Goal: Information Seeking & Learning: Learn about a topic

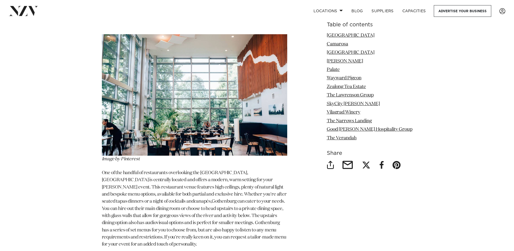
scroll to position [651, 0]
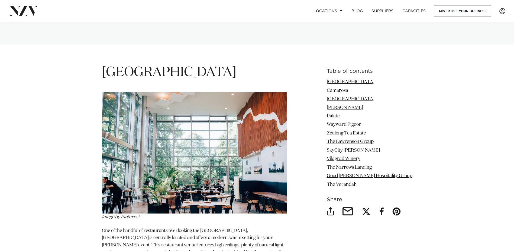
drag, startPoint x: 136, startPoint y: 49, endPoint x: 137, endPoint y: 53, distance: 4.2
click at [136, 66] on span "[GEOGRAPHIC_DATA]" at bounding box center [169, 72] width 135 height 13
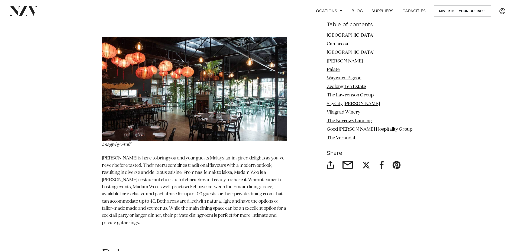
scroll to position [1410, 0]
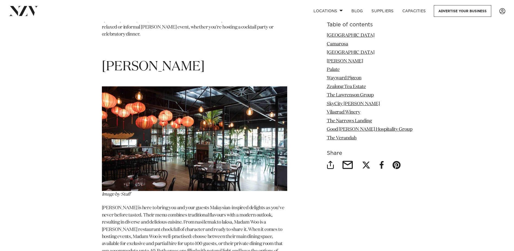
click at [180, 112] on img at bounding box center [194, 138] width 185 height 105
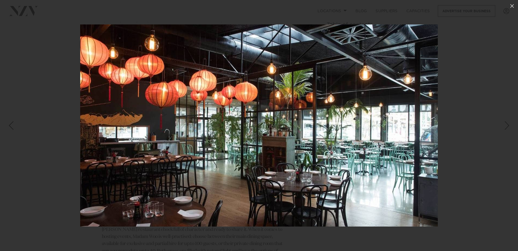
click at [443, 84] on div at bounding box center [259, 125] width 518 height 251
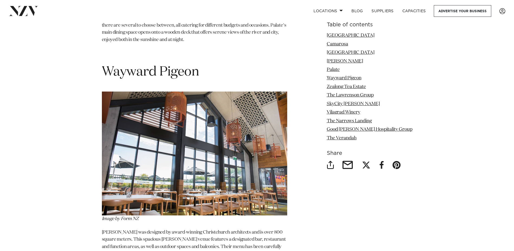
scroll to position [1925, 0]
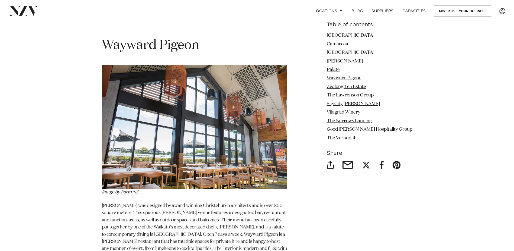
click at [149, 77] on img at bounding box center [194, 126] width 185 height 123
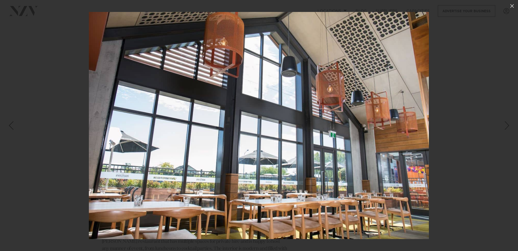
click at [490, 70] on div at bounding box center [259, 125] width 518 height 251
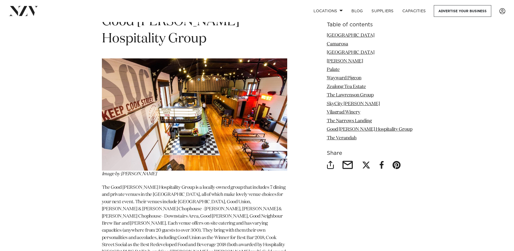
scroll to position [3471, 0]
